Goal: Transaction & Acquisition: Subscribe to service/newsletter

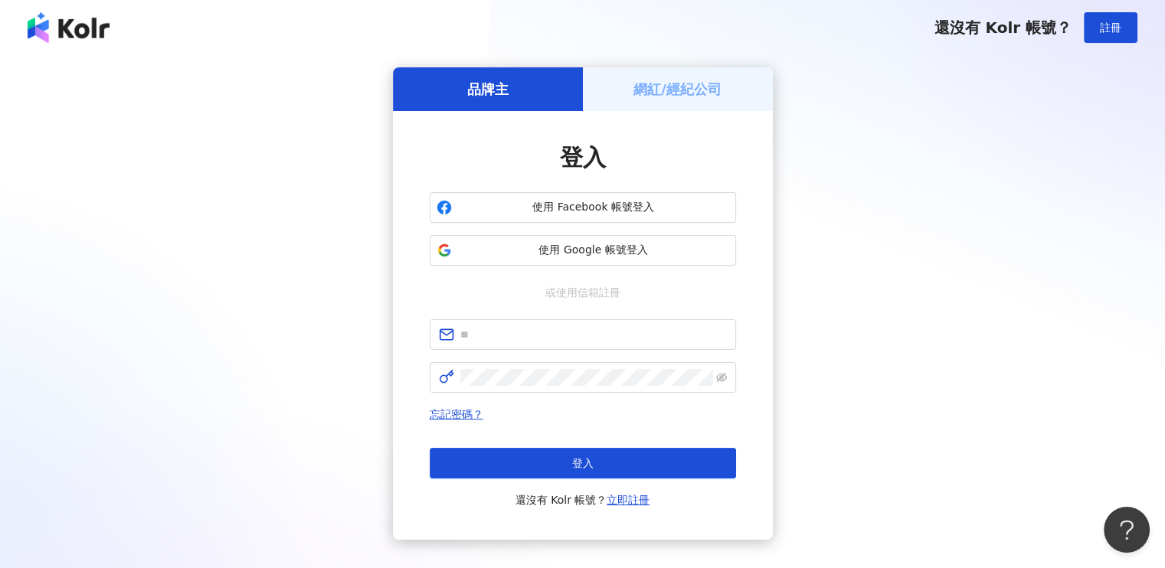
click at [644, 89] on h5 "網紅/經紀公司" at bounding box center [677, 89] width 88 height 19
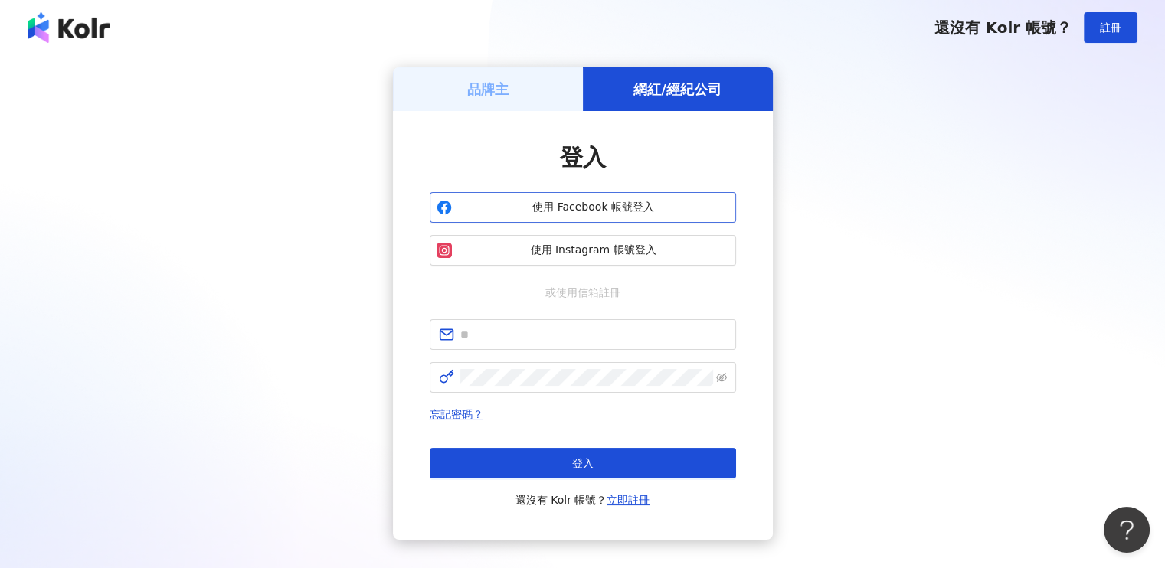
click at [576, 211] on span "使用 Facebook 帳號登入" at bounding box center [593, 207] width 271 height 15
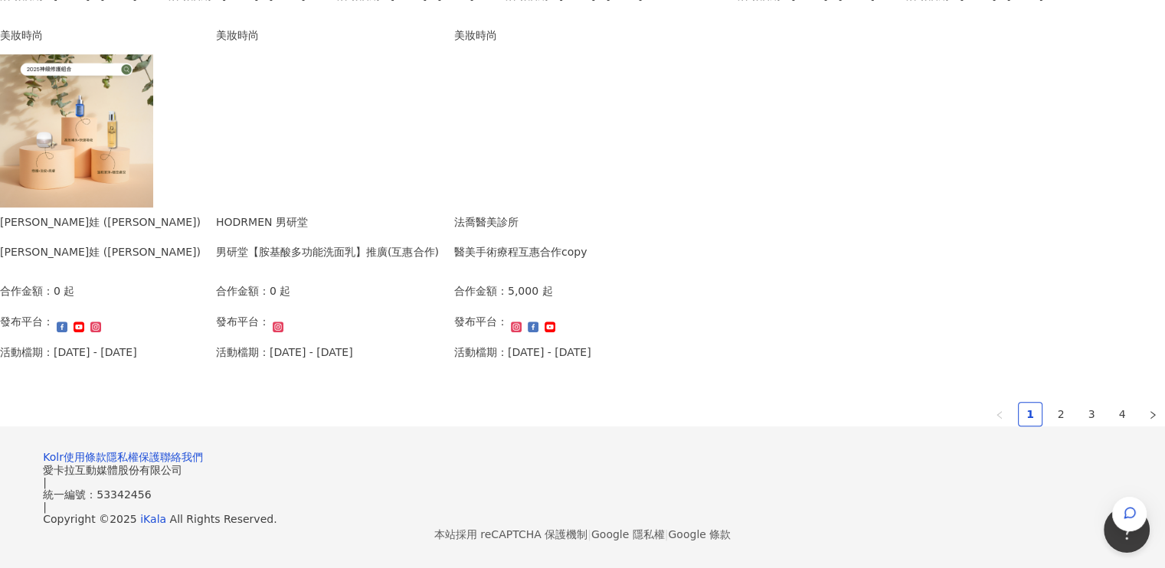
scroll to position [995, 0]
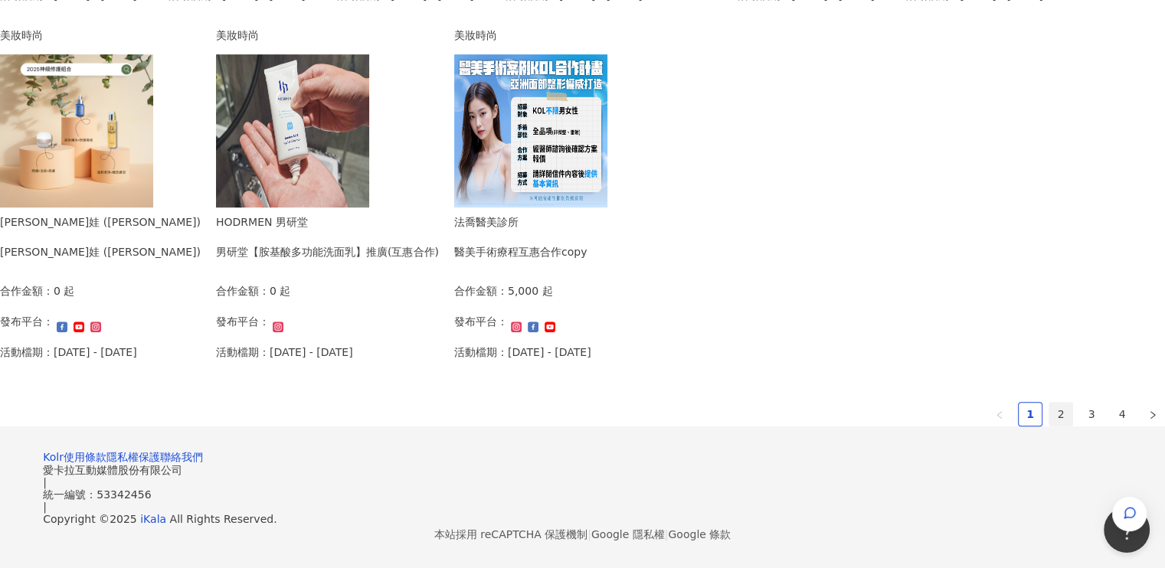
click at [1049, 403] on link "2" at bounding box center [1060, 414] width 23 height 23
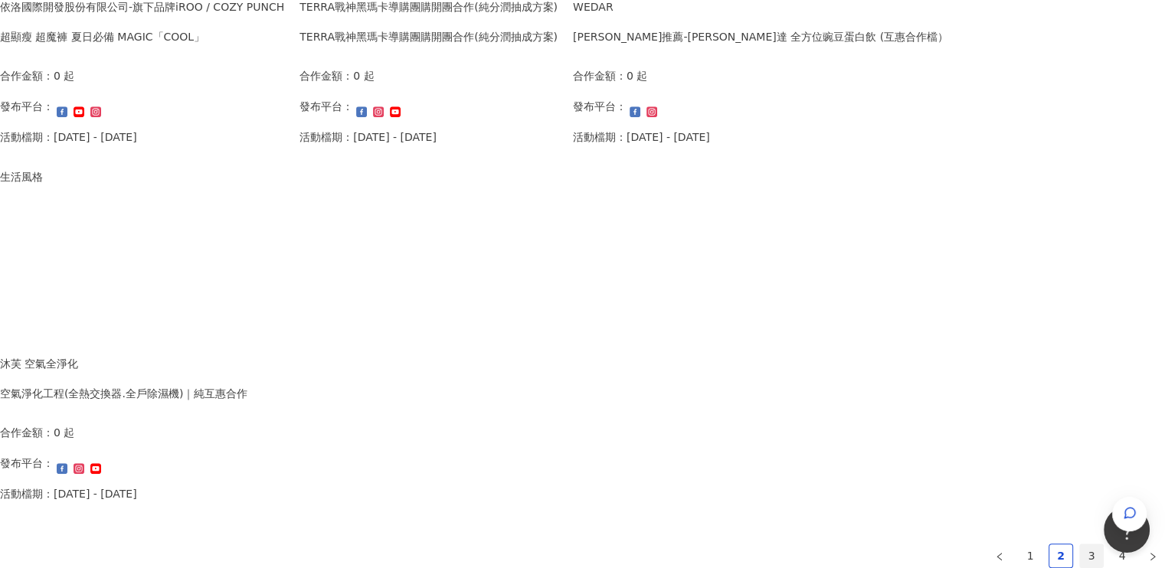
scroll to position [1076, 0]
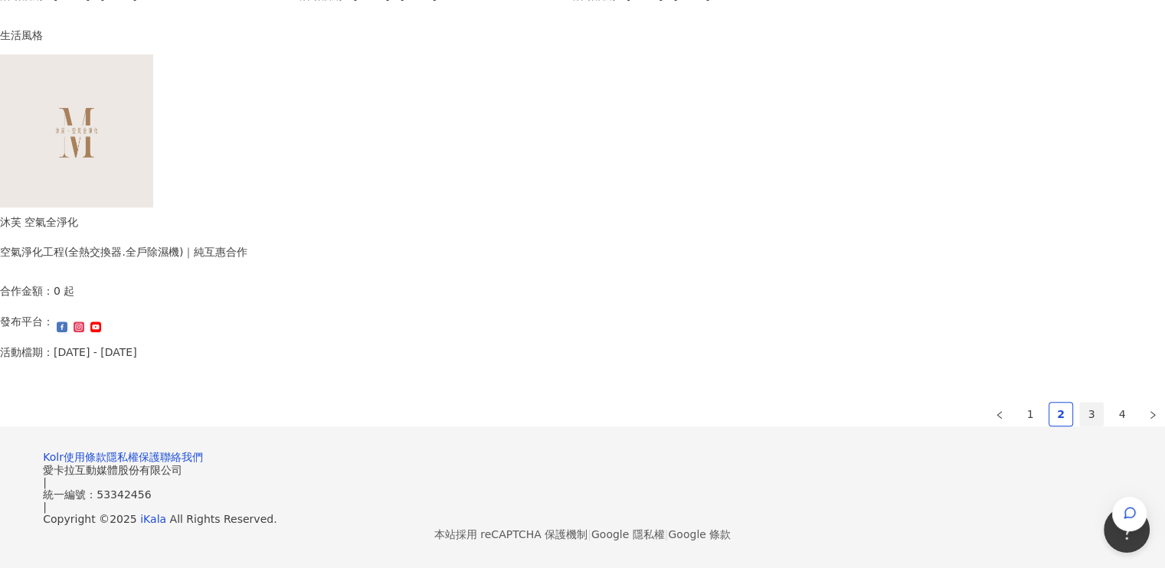
click at [1080, 403] on link "3" at bounding box center [1091, 414] width 23 height 23
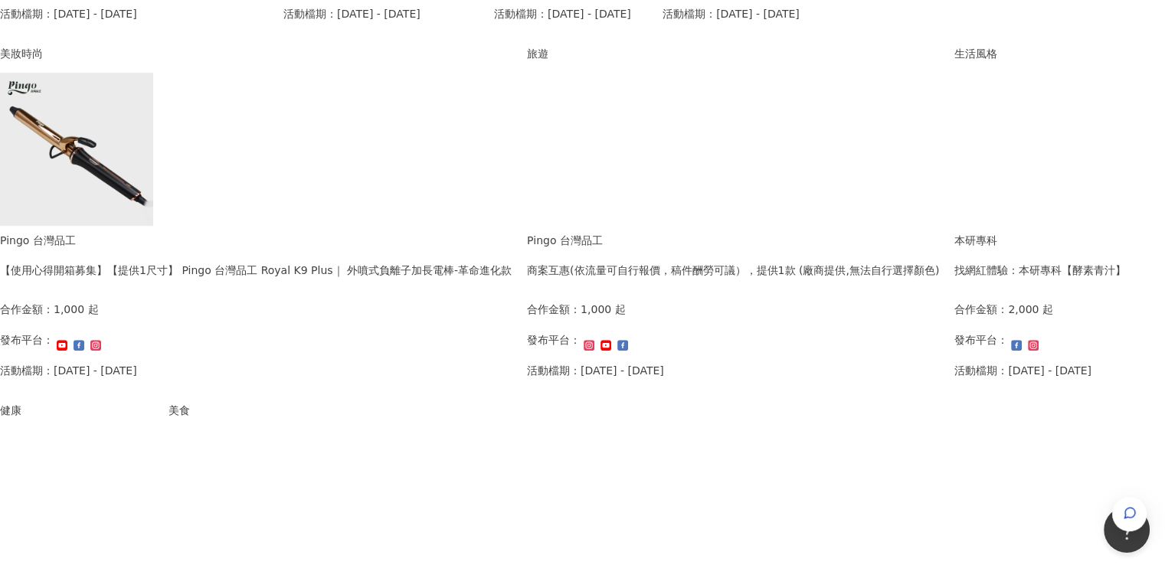
scroll to position [919, 0]
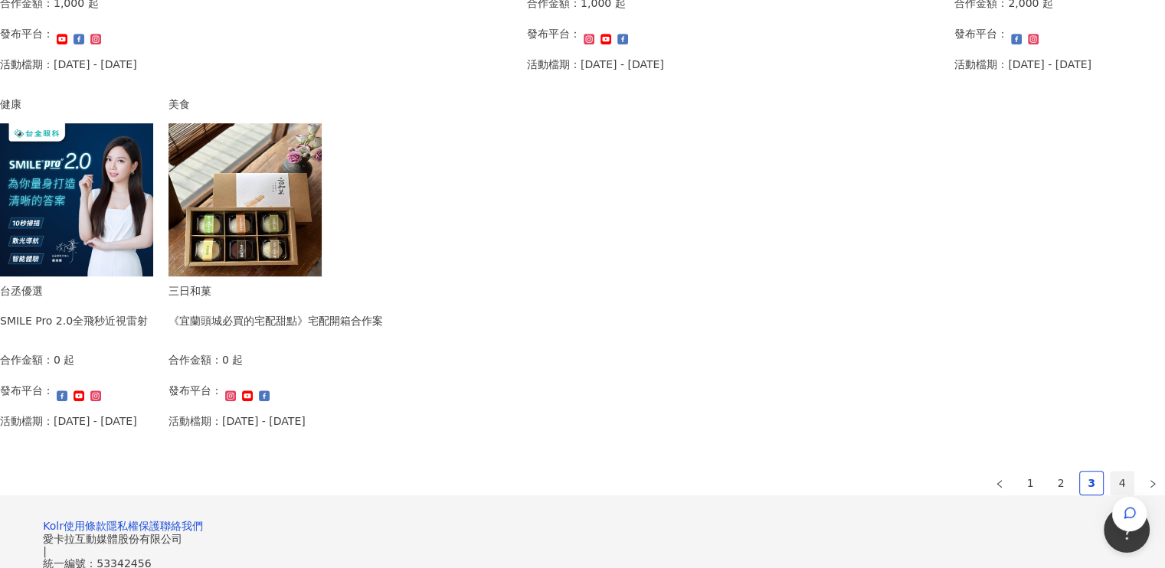
click at [1110, 483] on link "4" at bounding box center [1121, 483] width 23 height 23
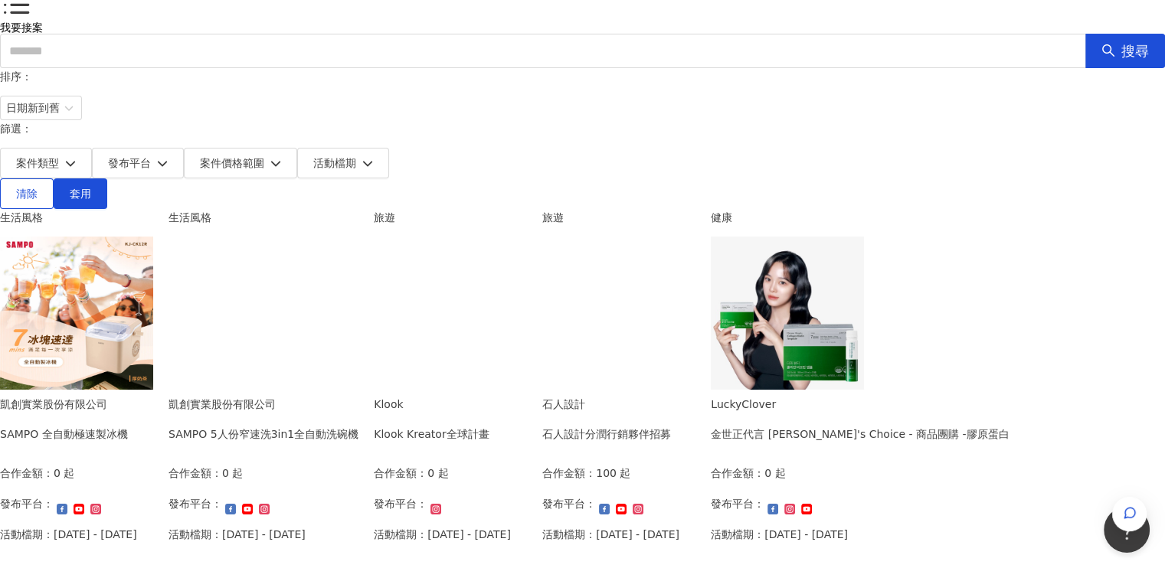
scroll to position [0, 0]
